Goal: Information Seeking & Learning: Understand process/instructions

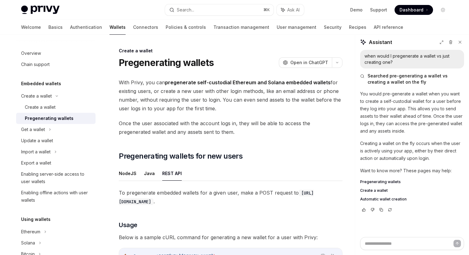
scroll to position [1557, 0]
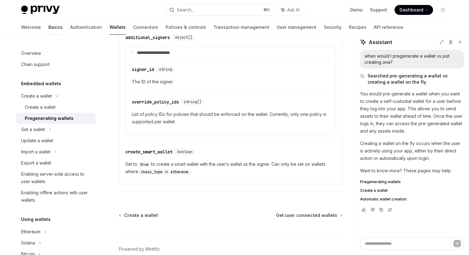
click at [48, 27] on link "Basics" at bounding box center [55, 27] width 14 height 15
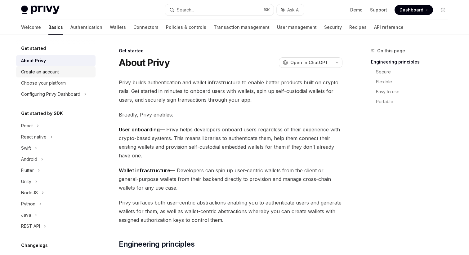
click at [49, 72] on div "Create an account" at bounding box center [40, 71] width 38 height 7
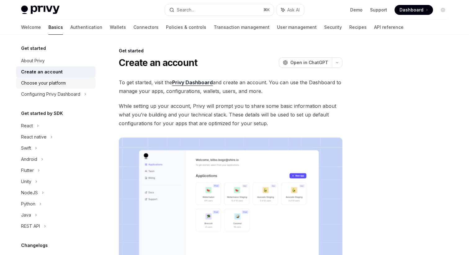
scroll to position [7, 0]
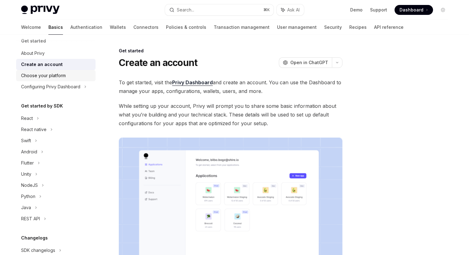
click at [51, 80] on link "Choose your platform" at bounding box center [55, 75] width 79 height 11
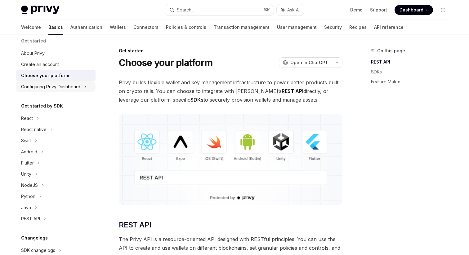
click at [49, 85] on div "Configuring Privy Dashboard" at bounding box center [50, 86] width 59 height 7
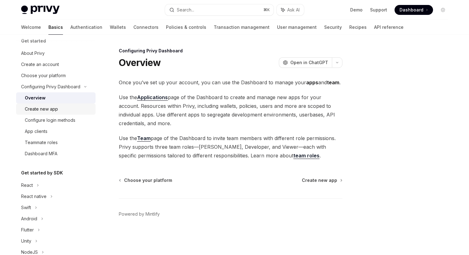
click at [45, 106] on div "Create new app" at bounding box center [41, 108] width 33 height 7
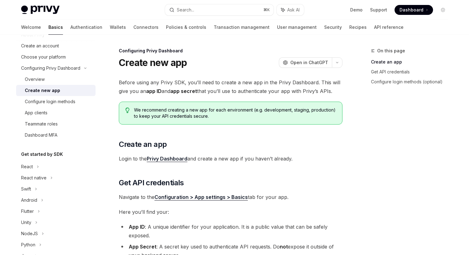
scroll to position [28, 0]
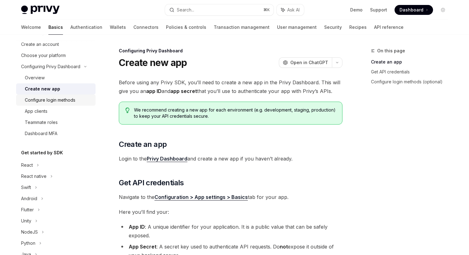
click at [46, 101] on div "Configure login methods" at bounding box center [50, 99] width 51 height 7
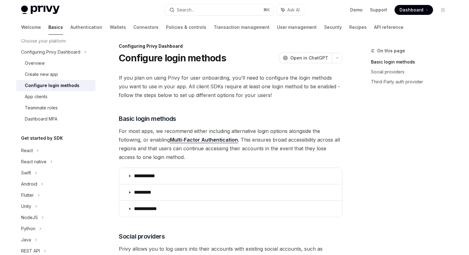
scroll to position [36, 0]
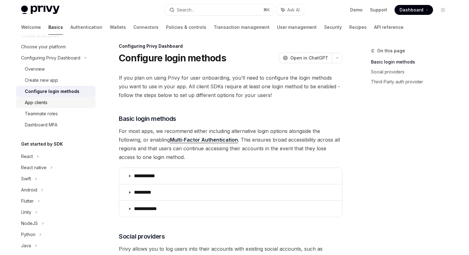
click at [42, 104] on div "App clients" at bounding box center [36, 102] width 23 height 7
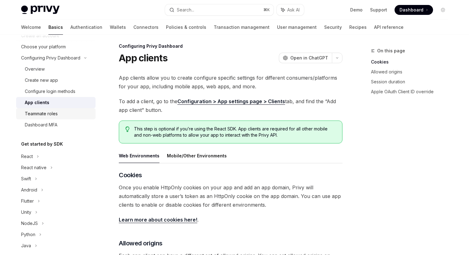
click at [43, 119] on link "Teammate roles" at bounding box center [55, 113] width 79 height 11
type textarea "*"
